Goal: Task Accomplishment & Management: Complete application form

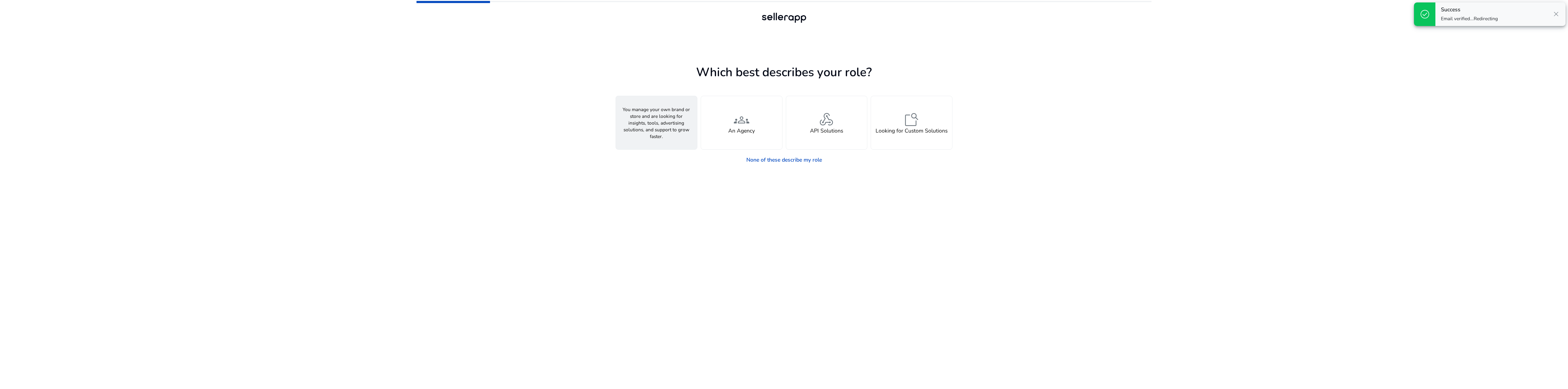
click at [652, 129] on h4 "A Seller" at bounding box center [656, 131] width 19 height 6
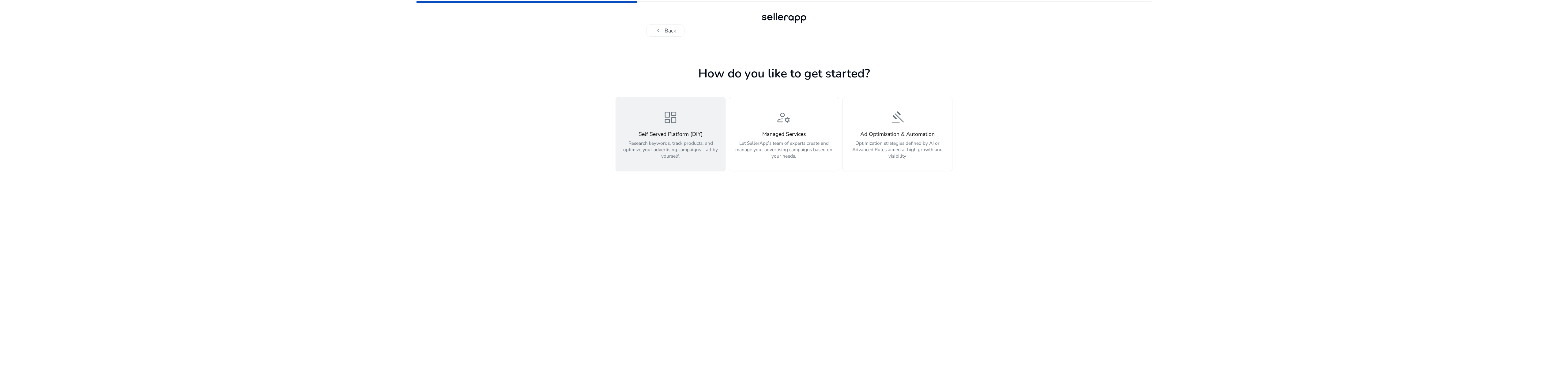
click at [661, 133] on h4 "Self Served Platform (DIY)" at bounding box center [670, 134] width 101 height 6
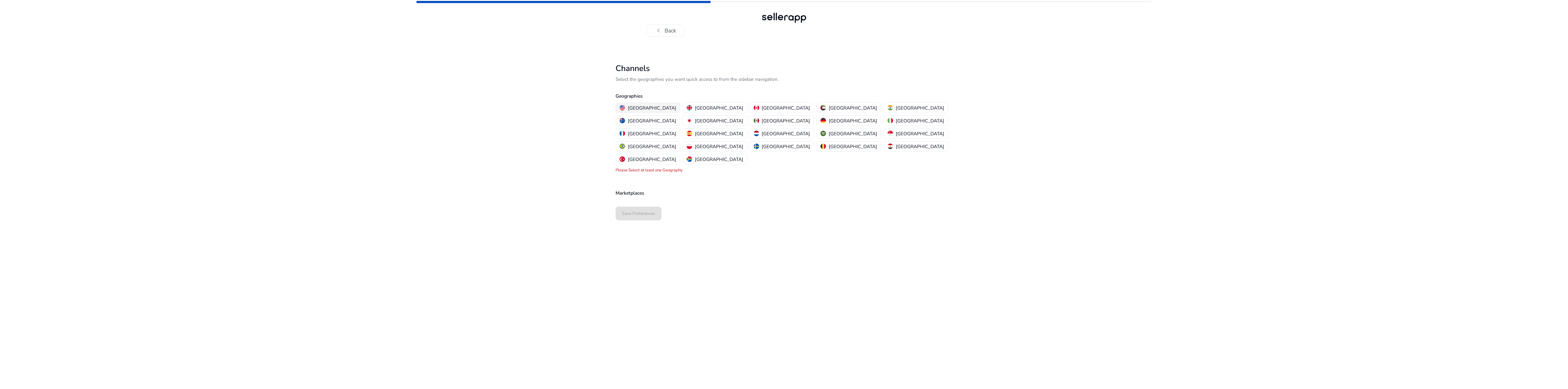
click at [644, 107] on p "[GEOGRAPHIC_DATA]" at bounding box center [652, 107] width 48 height 6
click at [648, 211] on span "Select Marketplaces" at bounding box center [648, 214] width 50 height 8
click at [650, 205] on p "Amazon" at bounding box center [650, 204] width 17 height 7
click at [558, 196] on div at bounding box center [784, 194] width 1568 height 389
click at [630, 234] on span at bounding box center [638, 241] width 46 height 14
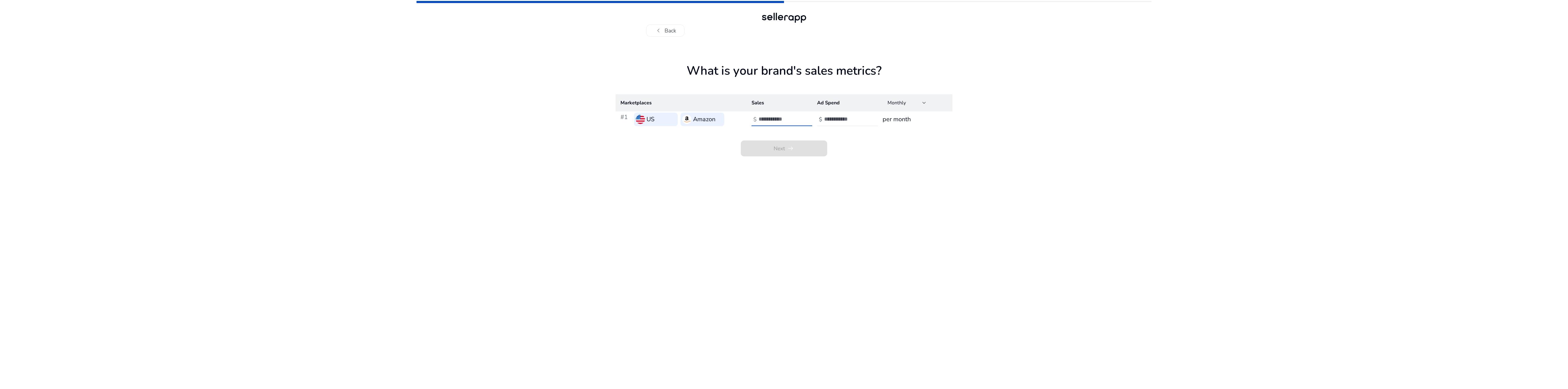
click at [766, 118] on input "number" at bounding box center [780, 119] width 41 height 7
type input "*"
click at [824, 120] on input "number" at bounding box center [845, 119] width 41 height 7
type input "*"
click at [811, 153] on span at bounding box center [784, 148] width 87 height 14
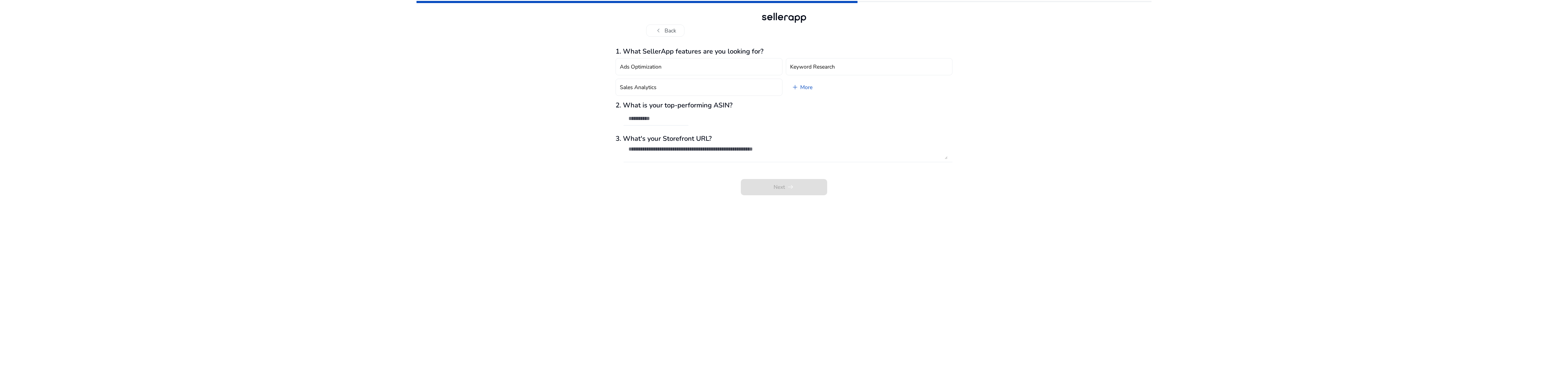
click at [711, 149] on textarea at bounding box center [788, 153] width 319 height 14
click at [683, 120] on div at bounding box center [683, 120] width 0 height 0
click at [682, 120] on input "text" at bounding box center [656, 119] width 55 height 7
click at [672, 87] on button "Sales Analytics" at bounding box center [698, 87] width 167 height 17
click at [673, 69] on button "Ads Optimization" at bounding box center [698, 67] width 167 height 17
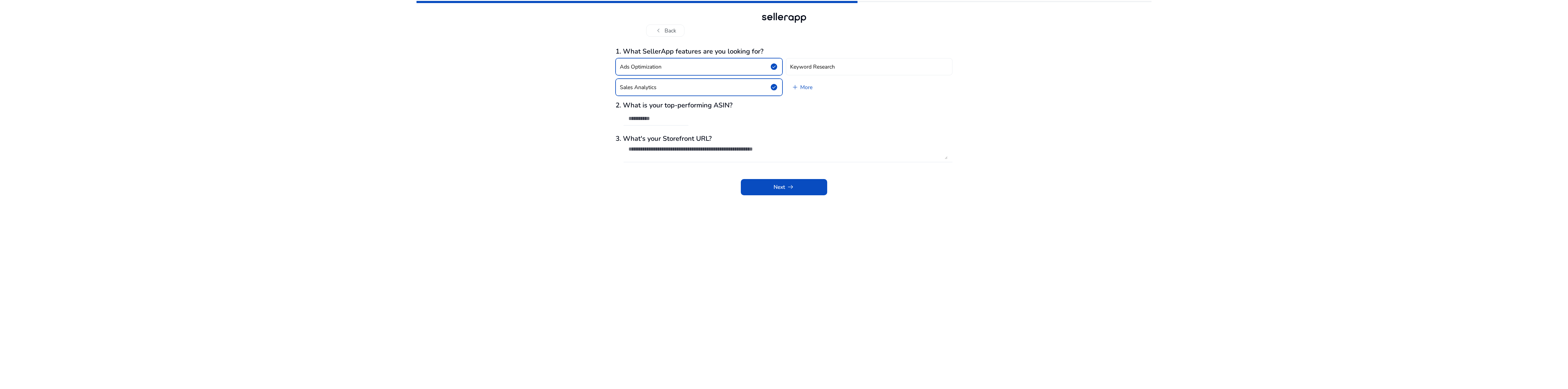
click at [673, 69] on button "Ads Optimization check_circle" at bounding box center [698, 67] width 167 height 17
click at [685, 90] on button "Sales Analytics check_circle" at bounding box center [698, 87] width 167 height 17
click at [686, 91] on button "Sales Analytics" at bounding box center [698, 87] width 167 height 17
click at [804, 88] on link "add More" at bounding box center [802, 87] width 32 height 17
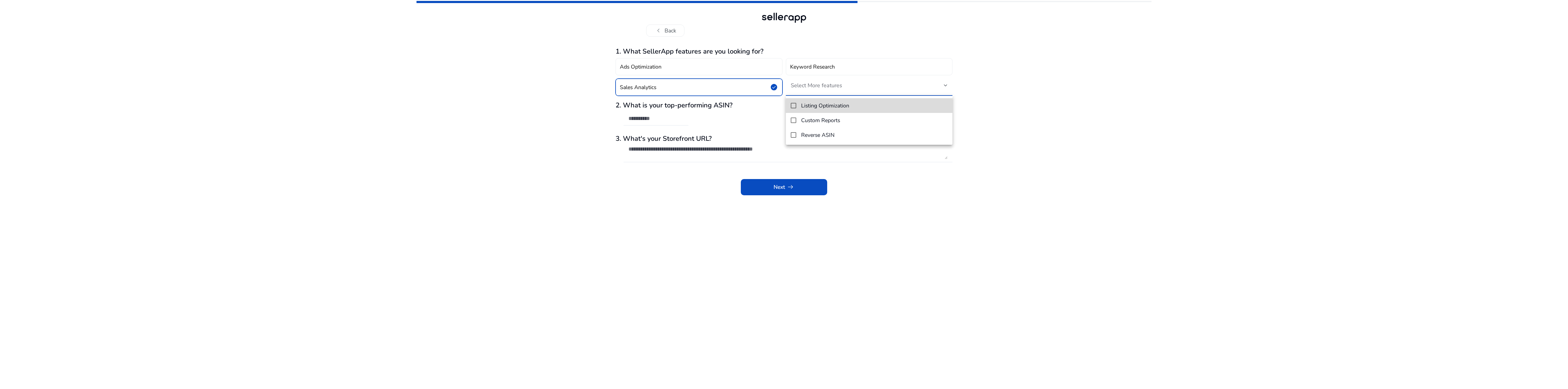
click at [793, 104] on mat-pseudo-checkbox at bounding box center [793, 106] width 5 height 5
click at [793, 122] on mat-pseudo-checkbox at bounding box center [793, 120] width 5 height 5
click at [793, 135] on mat-pseudo-checkbox at bounding box center [793, 135] width 5 height 5
click at [666, 120] on div at bounding box center [784, 194] width 1568 height 389
click at [662, 120] on input "text" at bounding box center [656, 119] width 55 height 7
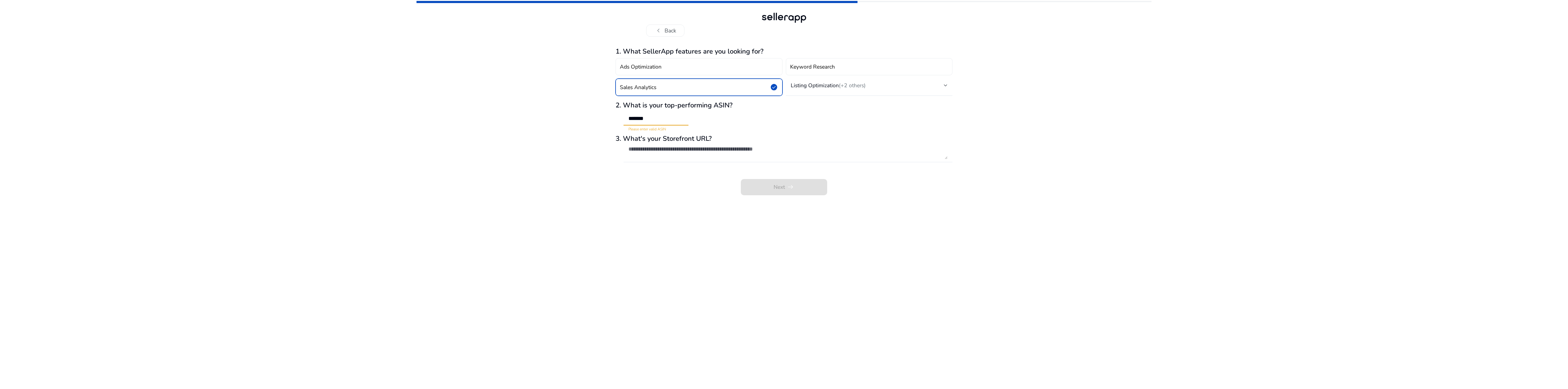
type input "*"
paste input "**********"
type input "**********"
click at [546, 135] on div "**********" at bounding box center [784, 194] width 735 height 389
click at [681, 147] on textarea at bounding box center [788, 153] width 319 height 14
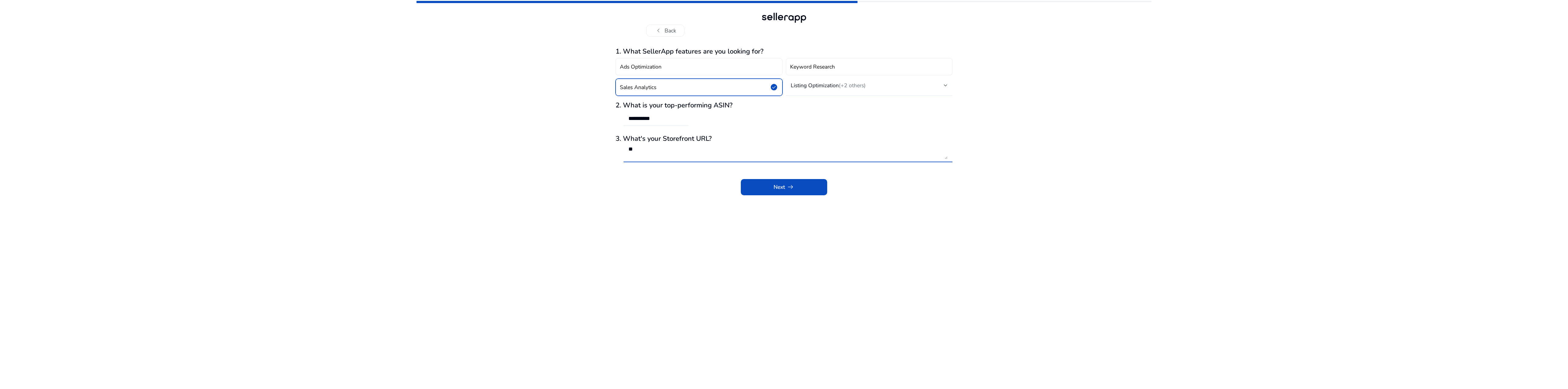
type textarea "***"
type textarea "**********"
click at [764, 182] on span at bounding box center [784, 187] width 87 height 14
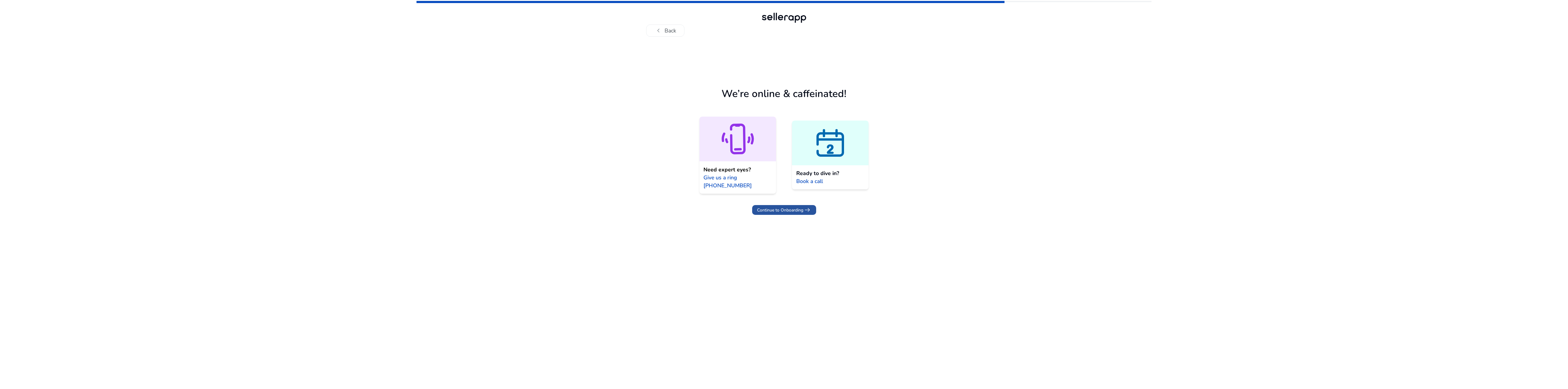
click at [782, 210] on span "Continue to Onboarding" at bounding box center [780, 210] width 46 height 6
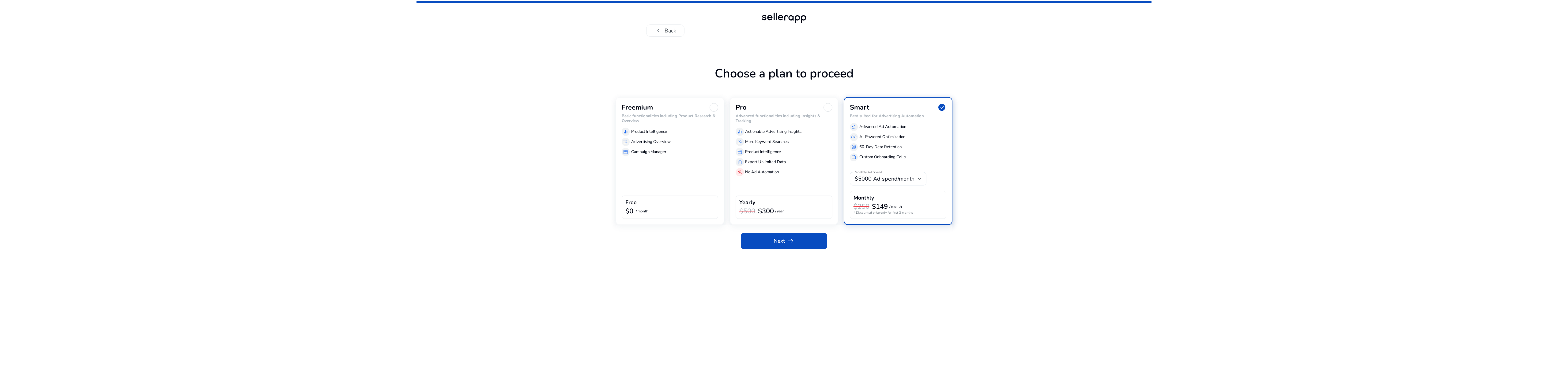
drag, startPoint x: 685, startPoint y: 147, endPoint x: 689, endPoint y: 152, distance: 6.4
click at [686, 147] on div "equalizer Product Intelligence manage_search Advertising Overview storefront Ca…" at bounding box center [670, 140] width 97 height 31
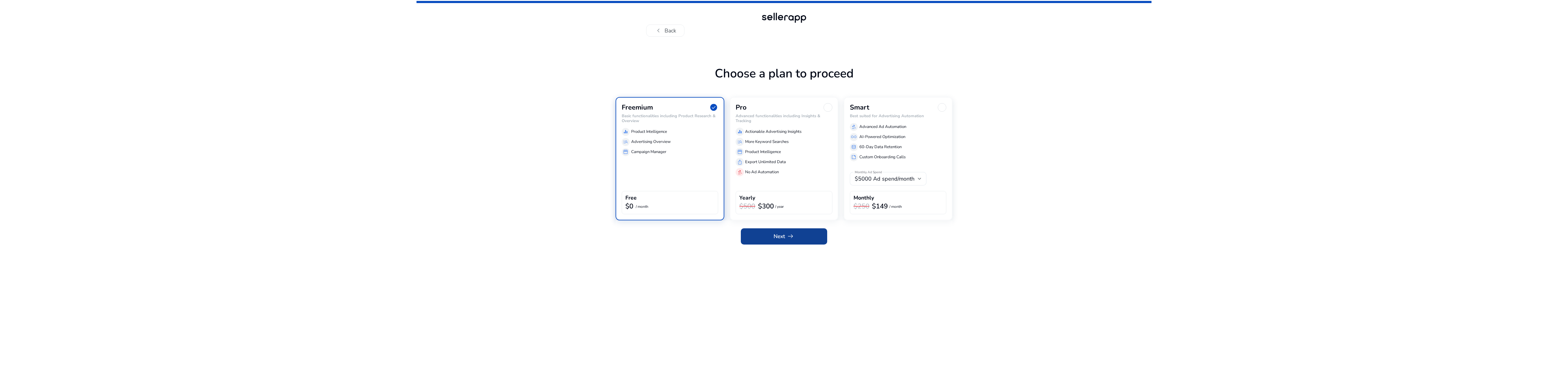
click at [786, 234] on span "arrow_right_alt" at bounding box center [791, 236] width 8 height 8
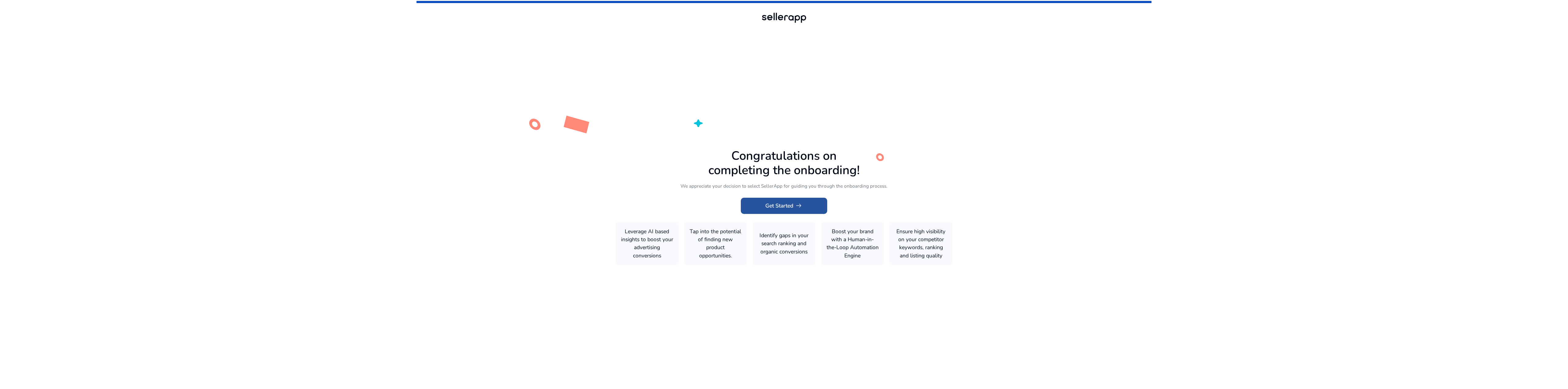
click at [789, 210] on span at bounding box center [784, 205] width 87 height 14
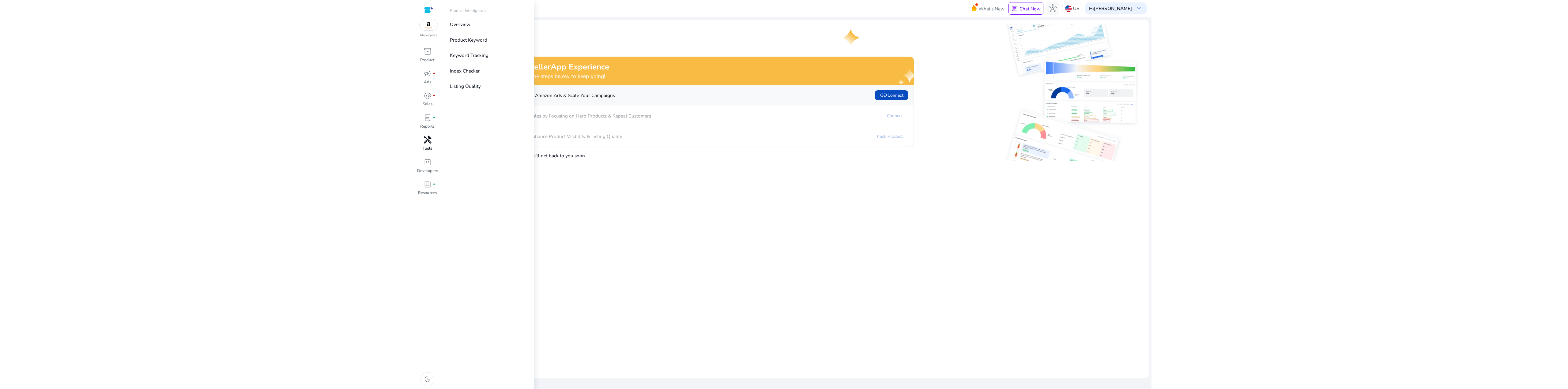
click at [432, 147] on link "handyman Tools" at bounding box center [428, 146] width 22 height 22
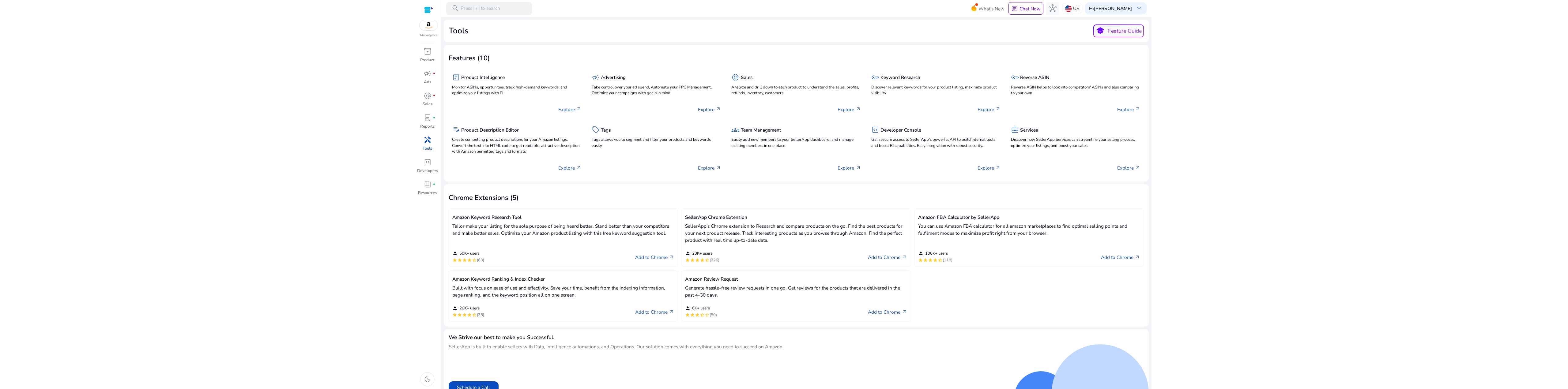
click at [875, 254] on link "Add to Chrome arrow_outward" at bounding box center [887, 258] width 39 height 8
